Goal: Information Seeking & Learning: Understand process/instructions

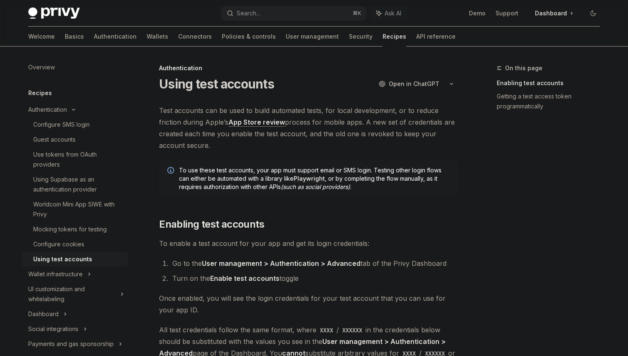
scroll to position [315, 0]
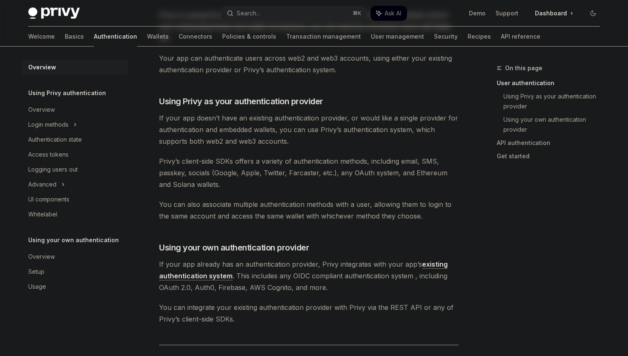
scroll to position [242, 0]
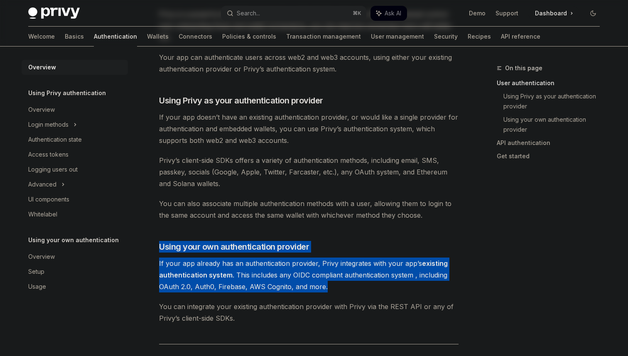
drag, startPoint x: 265, startPoint y: 238, endPoint x: 344, endPoint y: 287, distance: 93.3
click at [344, 287] on div "Privy’s wallet system supports granular controls on who can access wallets and …" at bounding box center [308, 263] width 299 height 827
click at [342, 287] on span "If your app already has an authentication provider, Privy integrates with your …" at bounding box center [308, 275] width 299 height 35
drag, startPoint x: 342, startPoint y: 287, endPoint x: 319, endPoint y: 246, distance: 47.4
click at [319, 246] on div "Privy’s wallet system supports granular controls on who can access wallets and …" at bounding box center [308, 263] width 299 height 827
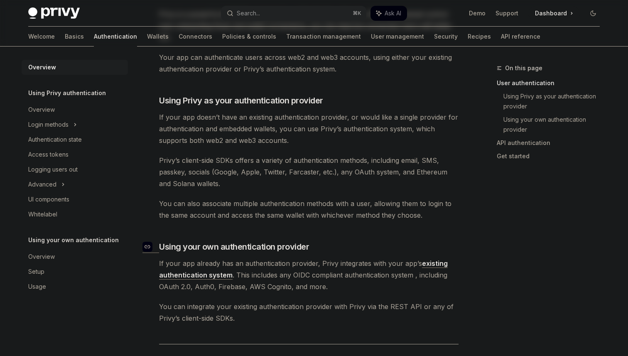
click at [340, 245] on h3 "​ Using your own authentication provider" at bounding box center [308, 247] width 299 height 12
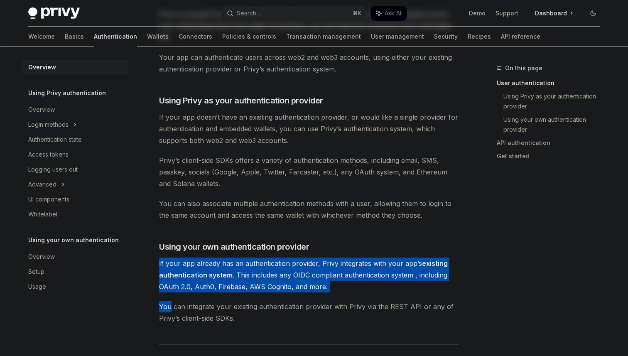
drag, startPoint x: 341, startPoint y: 245, endPoint x: 379, endPoint y: 299, distance: 65.8
click at [379, 299] on div "Privy’s wallet system supports granular controls on who can access wallets and …" at bounding box center [308, 263] width 299 height 827
drag, startPoint x: 379, startPoint y: 299, endPoint x: 345, endPoint y: 225, distance: 81.2
click at [346, 227] on div "Privy’s wallet system supports granular controls on who can access wallets and …" at bounding box center [308, 263] width 299 height 827
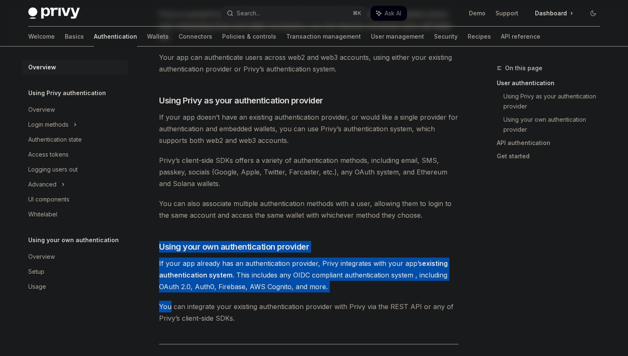
click at [345, 225] on div "Privy’s wallet system supports granular controls on who can access wallets and …" at bounding box center [308, 263] width 299 height 827
drag, startPoint x: 345, startPoint y: 225, endPoint x: 375, endPoint y: 304, distance: 84.0
click at [374, 302] on div "Privy’s wallet system supports granular controls on who can access wallets and …" at bounding box center [308, 263] width 299 height 827
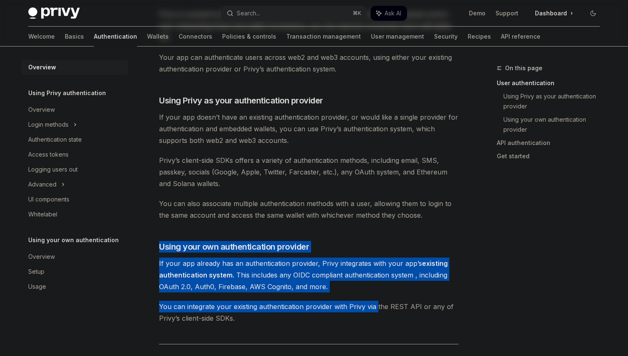
click at [375, 304] on span "You can integrate your existing authentication provider with Privy via the REST…" at bounding box center [308, 312] width 299 height 23
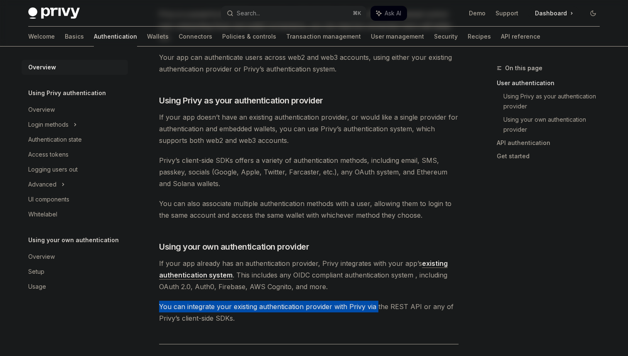
drag, startPoint x: 375, startPoint y: 304, endPoint x: 374, endPoint y: 296, distance: 8.0
click at [374, 296] on div "Privy’s wallet system supports granular controls on who can access wallets and …" at bounding box center [308, 263] width 299 height 827
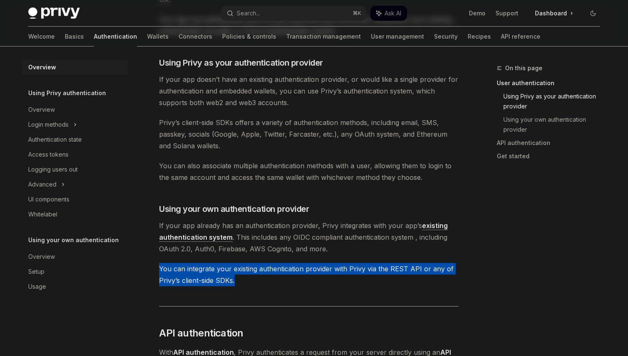
drag, startPoint x: 374, startPoint y: 296, endPoint x: 355, endPoint y: 248, distance: 50.9
click at [358, 250] on div "Privy’s wallet system supports granular controls on who can access wallets and …" at bounding box center [308, 225] width 299 height 827
click at [355, 248] on span "If your app already has an authentication provider, Privy integrates with your …" at bounding box center [308, 237] width 299 height 35
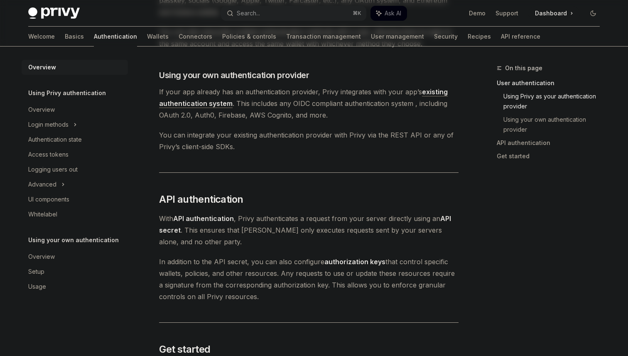
scroll to position [404, 0]
